Goal: Task Accomplishment & Management: Manage account settings

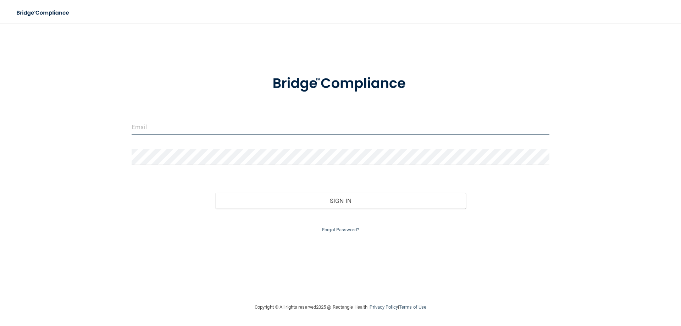
type input "[EMAIL_ADDRESS][DOMAIN_NAME]"
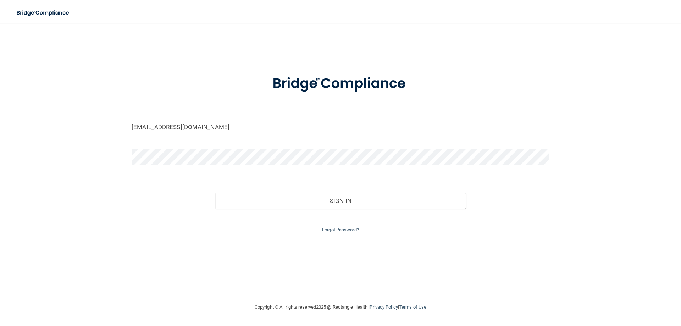
click at [206, 195] on div "Sign In" at bounding box center [340, 194] width 428 height 30
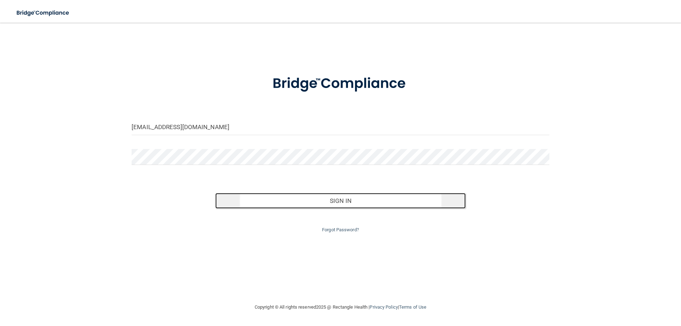
click at [328, 202] on button "Sign In" at bounding box center [340, 201] width 251 height 16
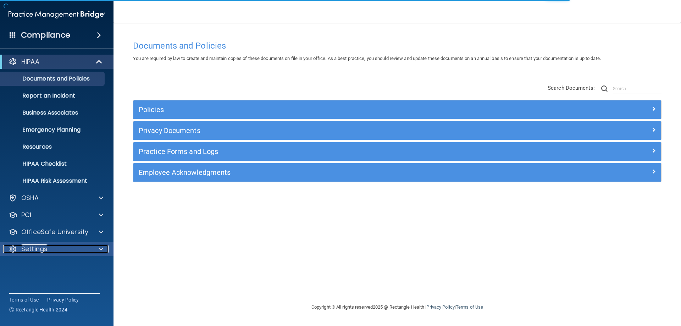
click at [38, 251] on p "Settings" at bounding box center [34, 249] width 26 height 9
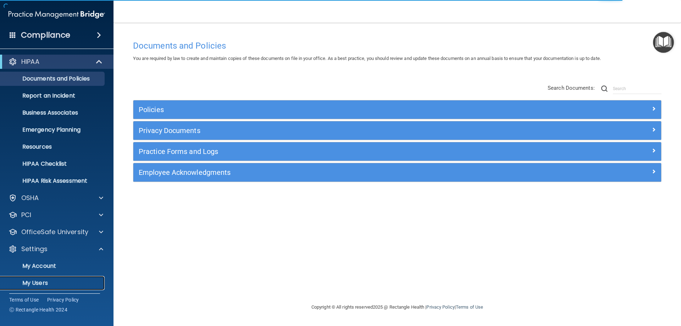
click at [39, 283] on p "My Users" at bounding box center [53, 282] width 97 height 7
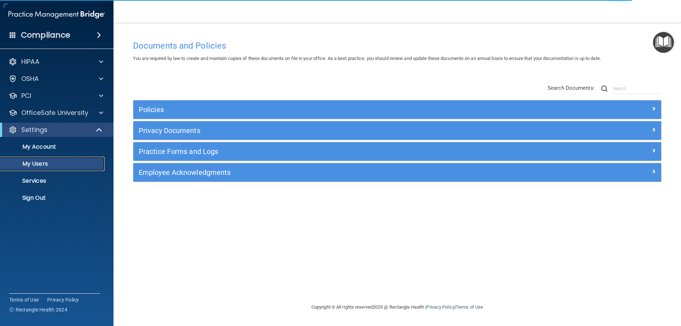
select select "20"
